Goal: Task Accomplishment & Management: Manage account settings

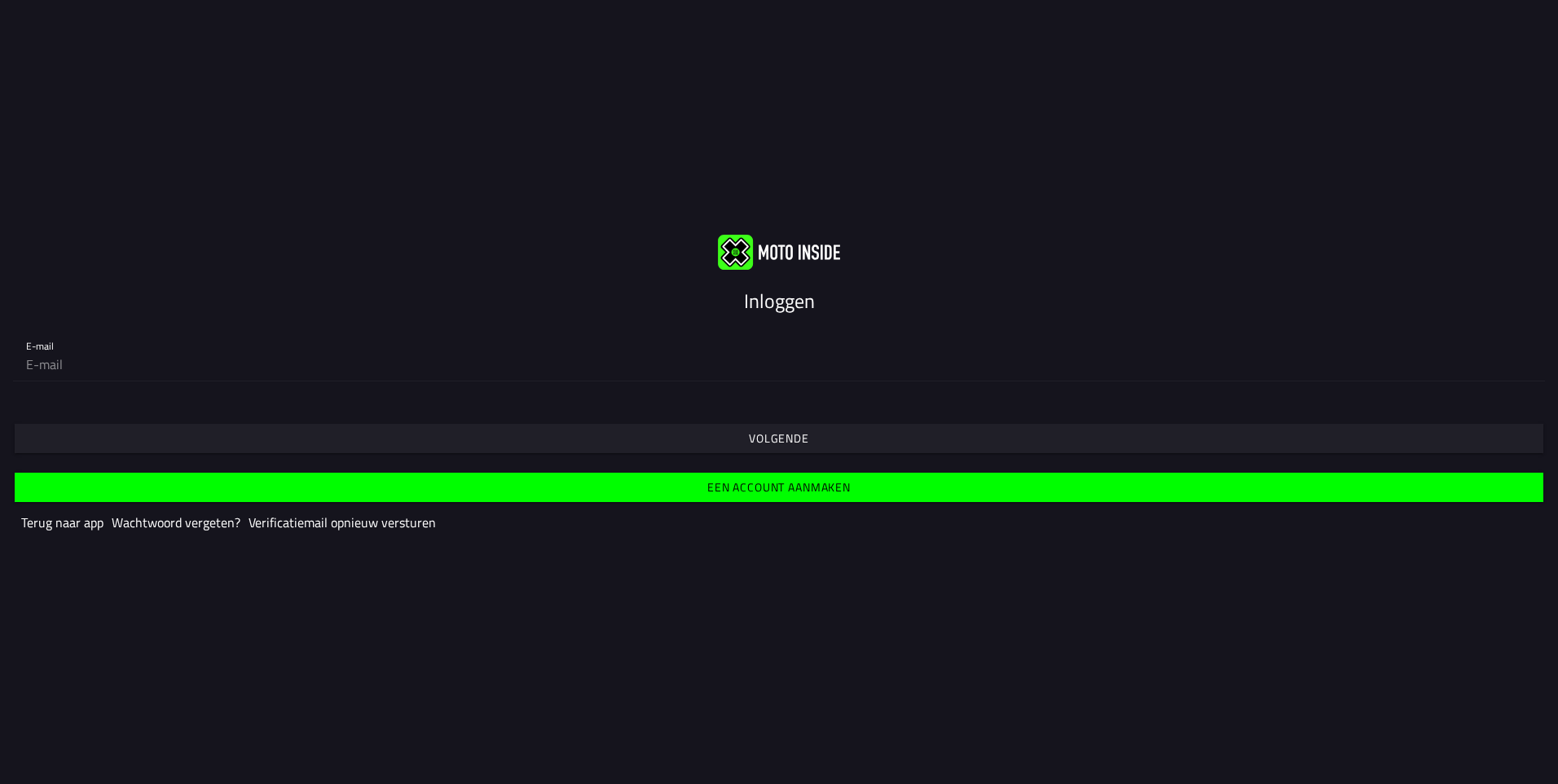
click at [309, 365] on input "email" at bounding box center [779, 364] width 1507 height 32
type input "[EMAIL_ADDRESS][DOMAIN_NAME]"
click at [215, 430] on span "Volgende" at bounding box center [779, 438] width 1504 height 29
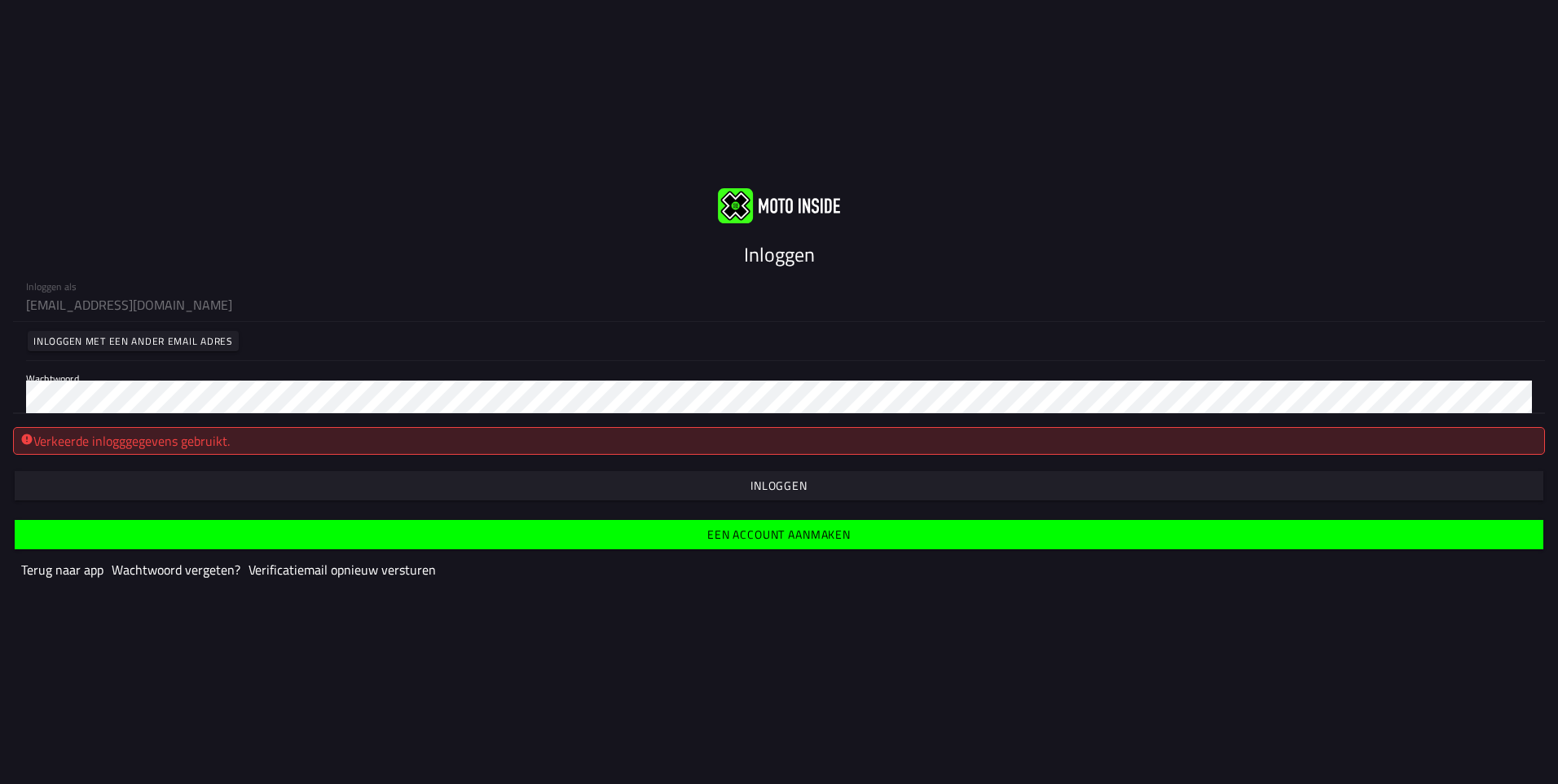
click at [0, 0] on slot "Wachtwoord vergeten?" at bounding box center [0, 0] width 0 height 0
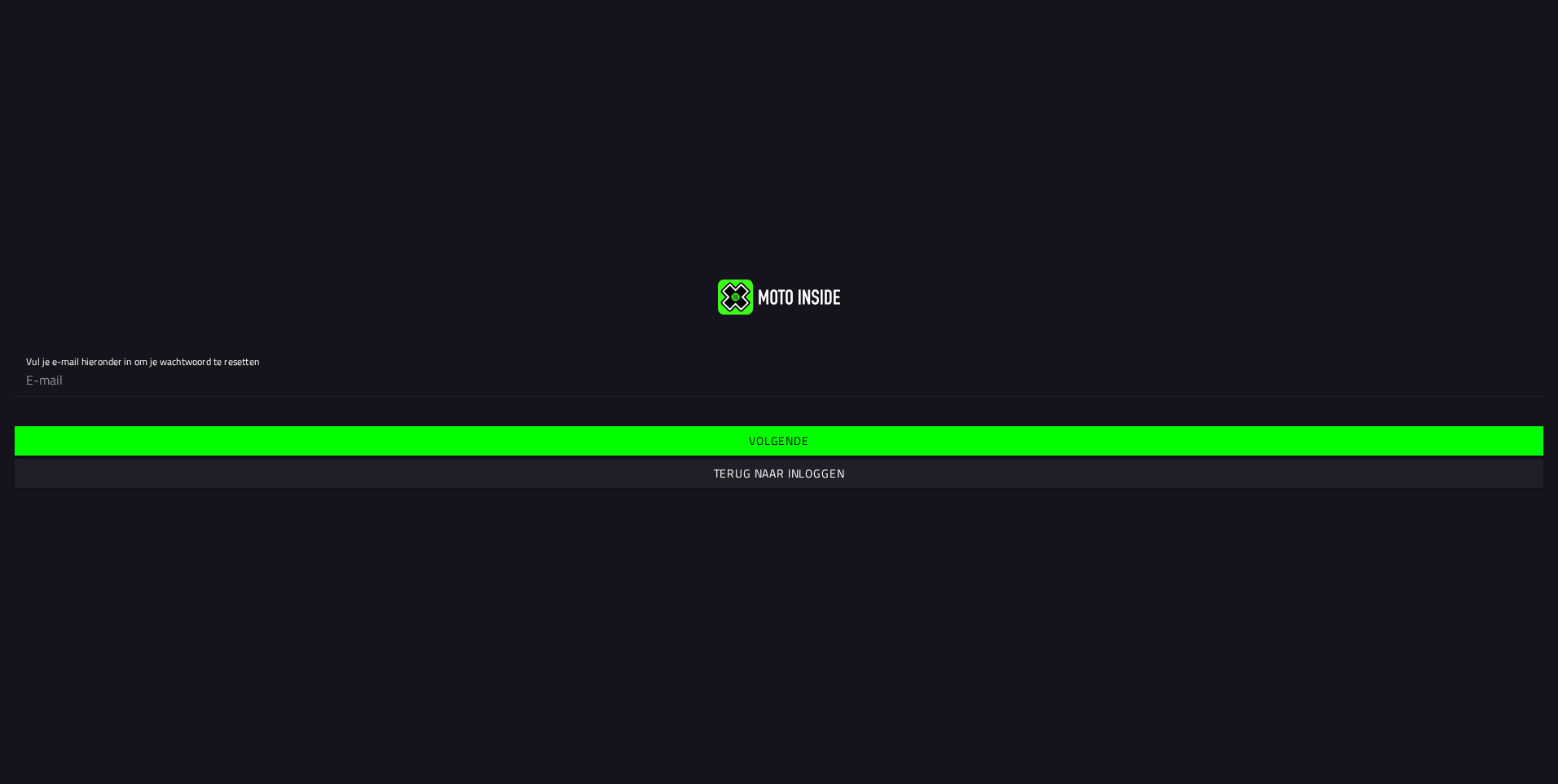
click at [558, 374] on input "email" at bounding box center [779, 379] width 1507 height 32
type input "[EMAIL_ADDRESS][DOMAIN_NAME]"
click at [649, 445] on span "Volgende" at bounding box center [779, 440] width 1504 height 29
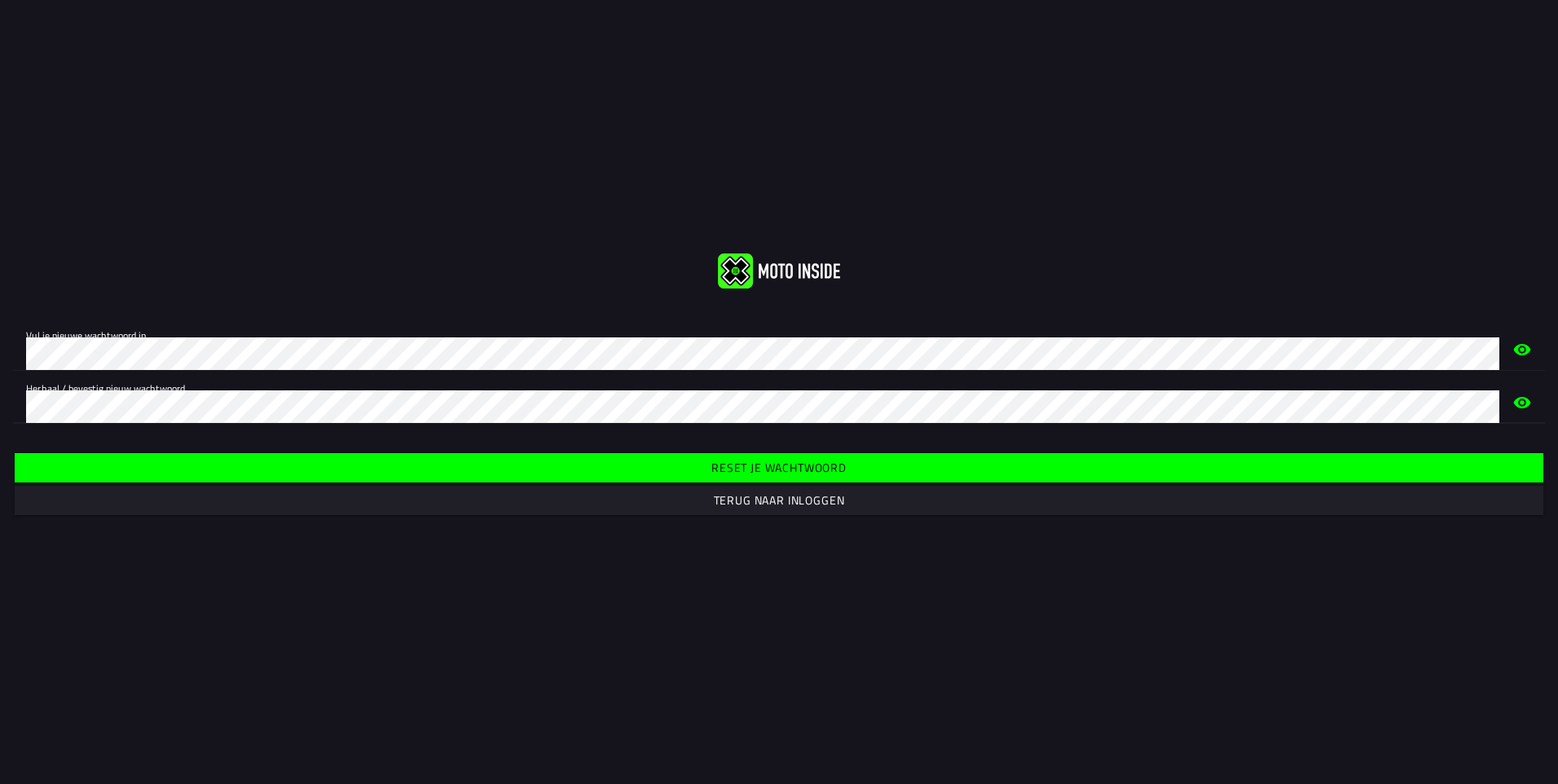
click at [421, 468] on span "Reset je wachtwoord" at bounding box center [779, 468] width 1504 height 29
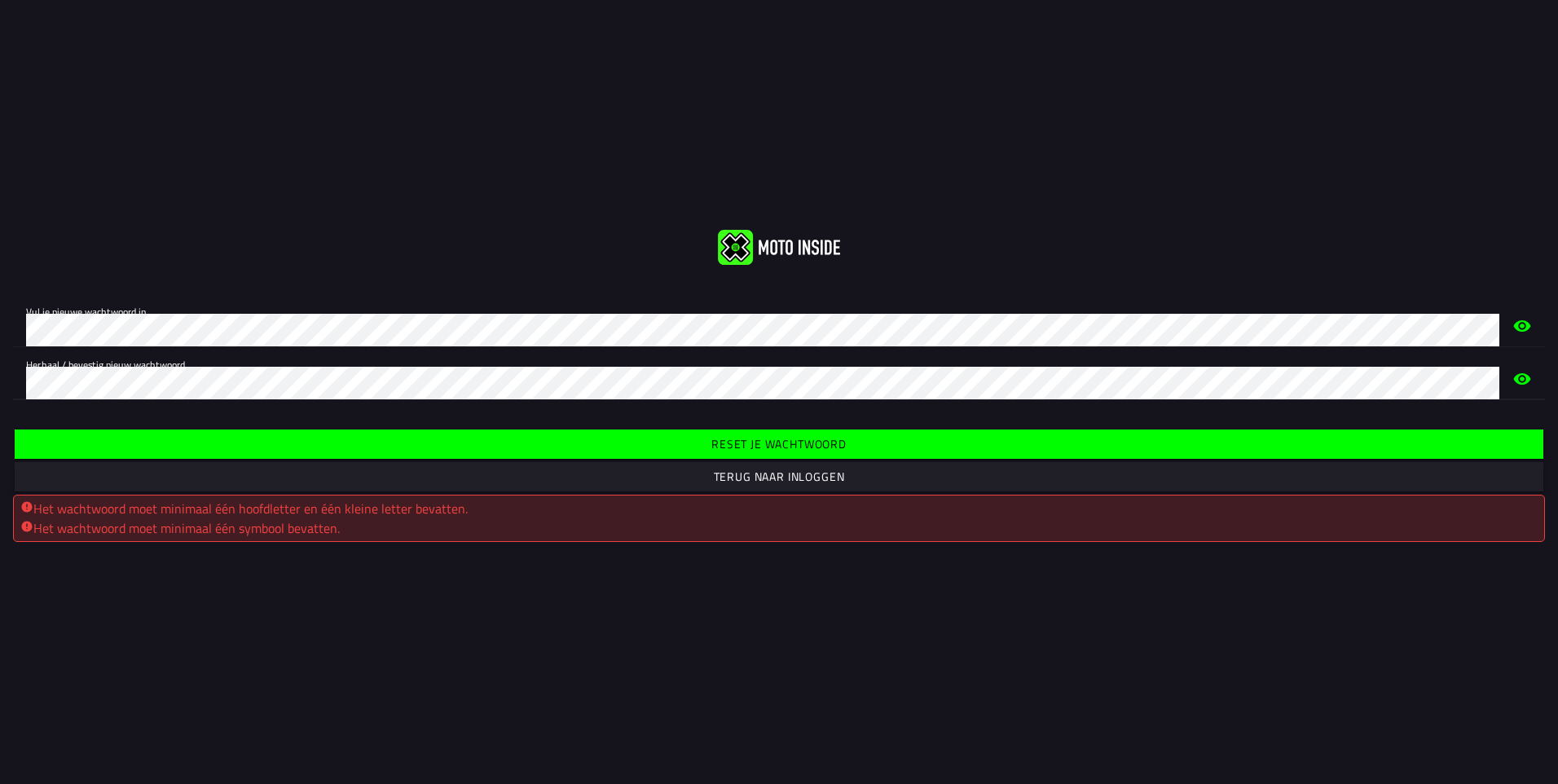
click at [361, 449] on span "Reset je wachtwoord" at bounding box center [779, 444] width 1504 height 29
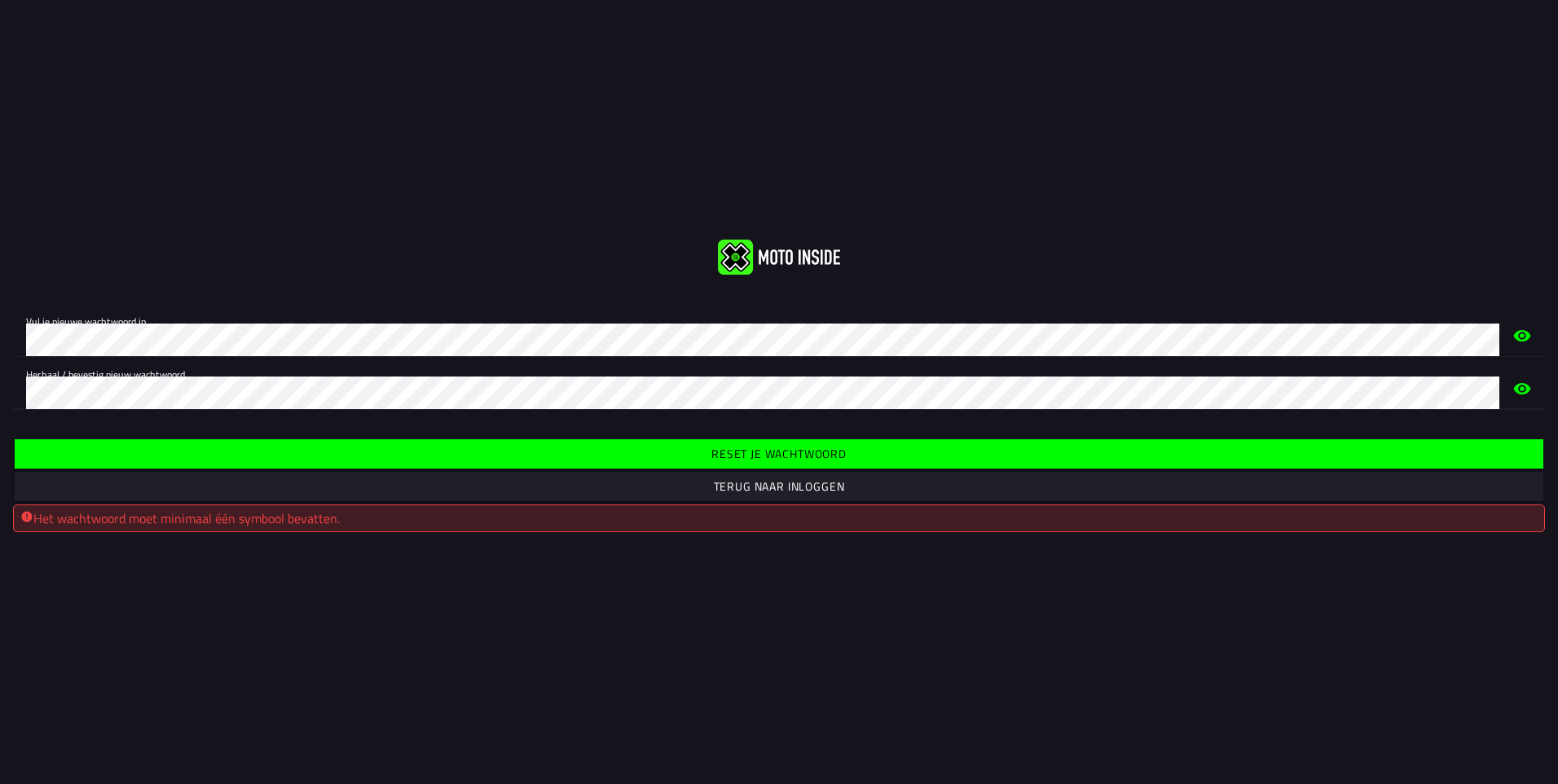
click at [260, 449] on span "Reset je wachtwoord" at bounding box center [779, 453] width 1504 height 29
click at [186, 442] on span "Reset je wachtwoord" at bounding box center [779, 453] width 1504 height 29
click at [211, 449] on span "Reset je wachtwoord" at bounding box center [779, 453] width 1504 height 29
